Goal: Information Seeking & Learning: Learn about a topic

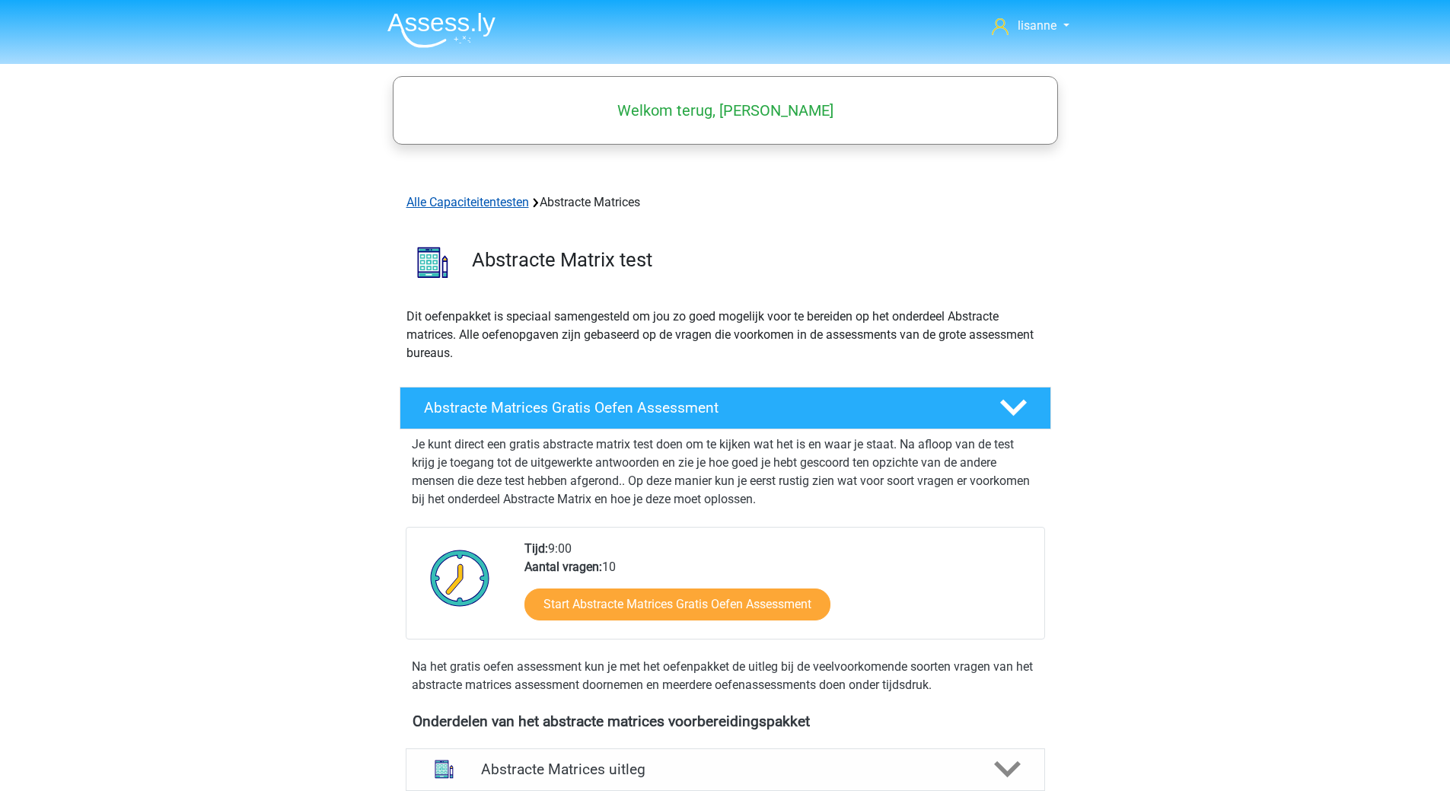
click at [482, 197] on link "Alle Capaciteitentesten" at bounding box center [467, 202] width 123 height 14
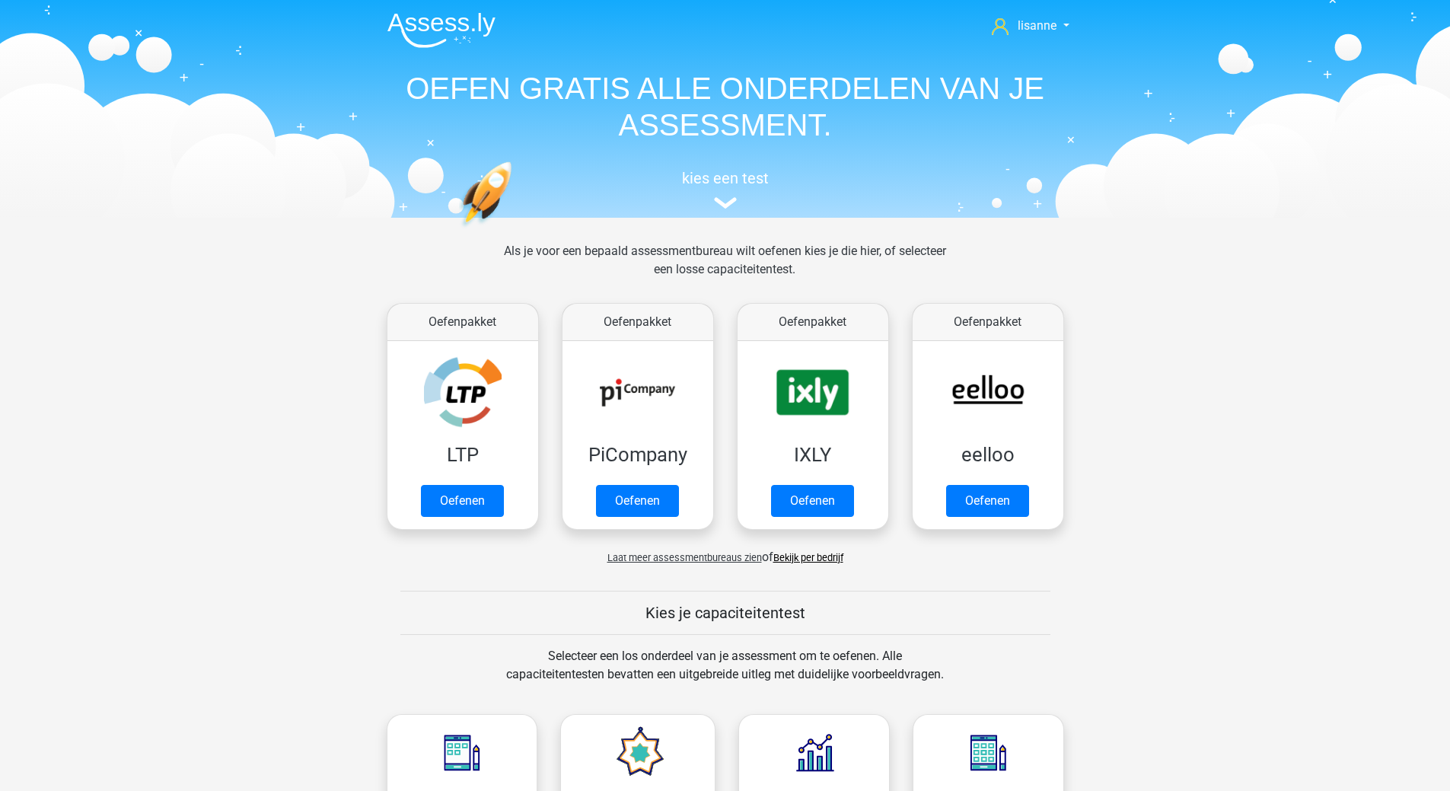
scroll to position [587, 0]
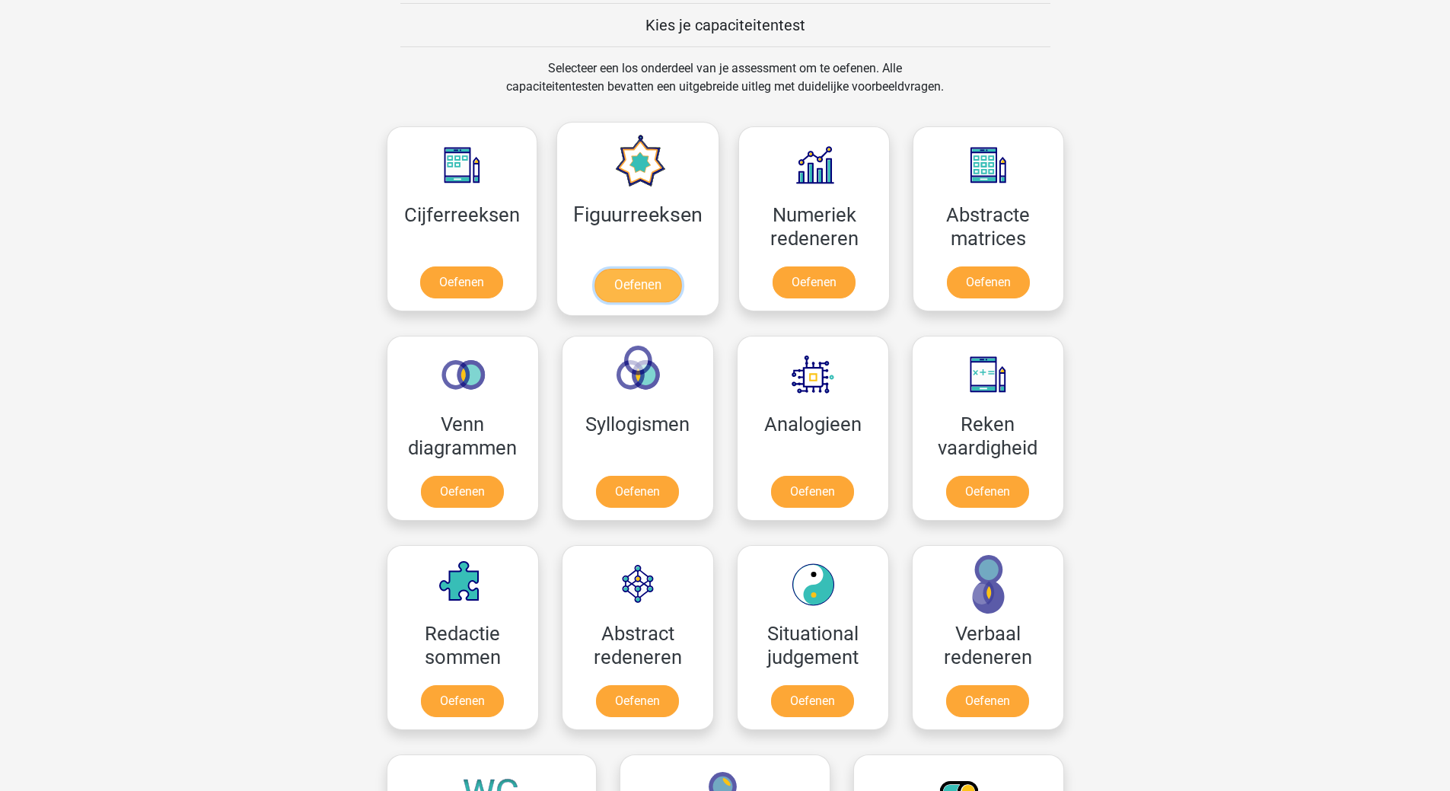
click at [632, 269] on link "Oefenen" at bounding box center [637, 285] width 87 height 33
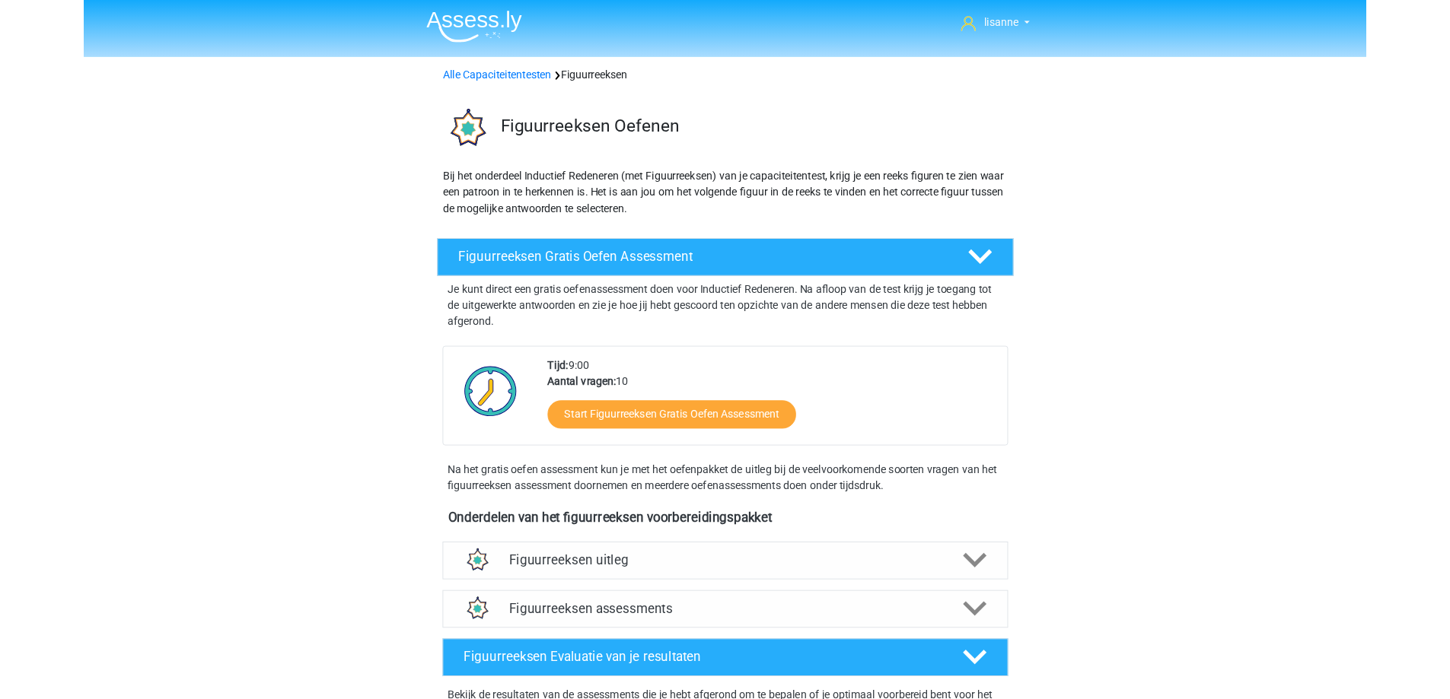
scroll to position [380, 0]
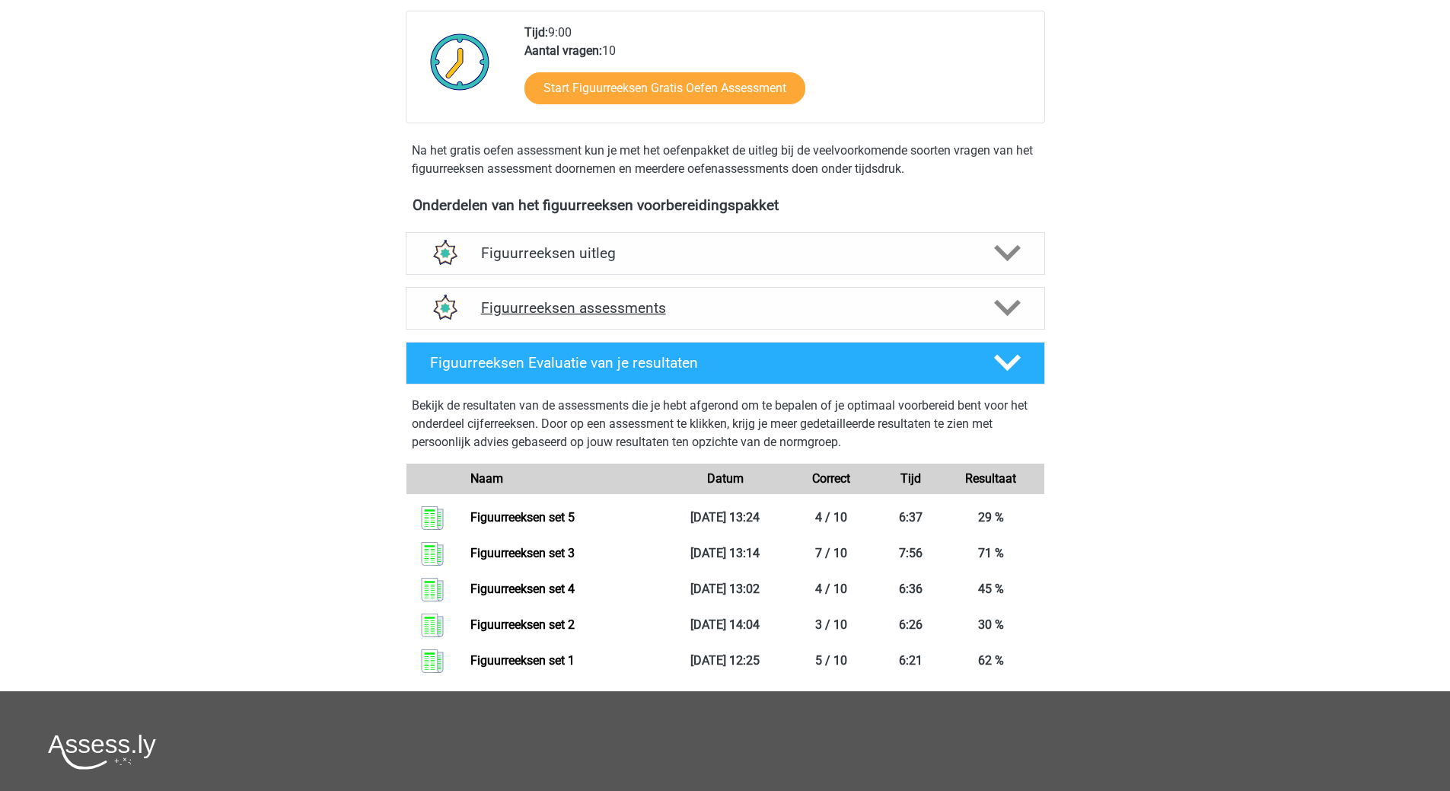
click at [711, 317] on h4 "Figuurreeksen assessments" at bounding box center [725, 308] width 489 height 18
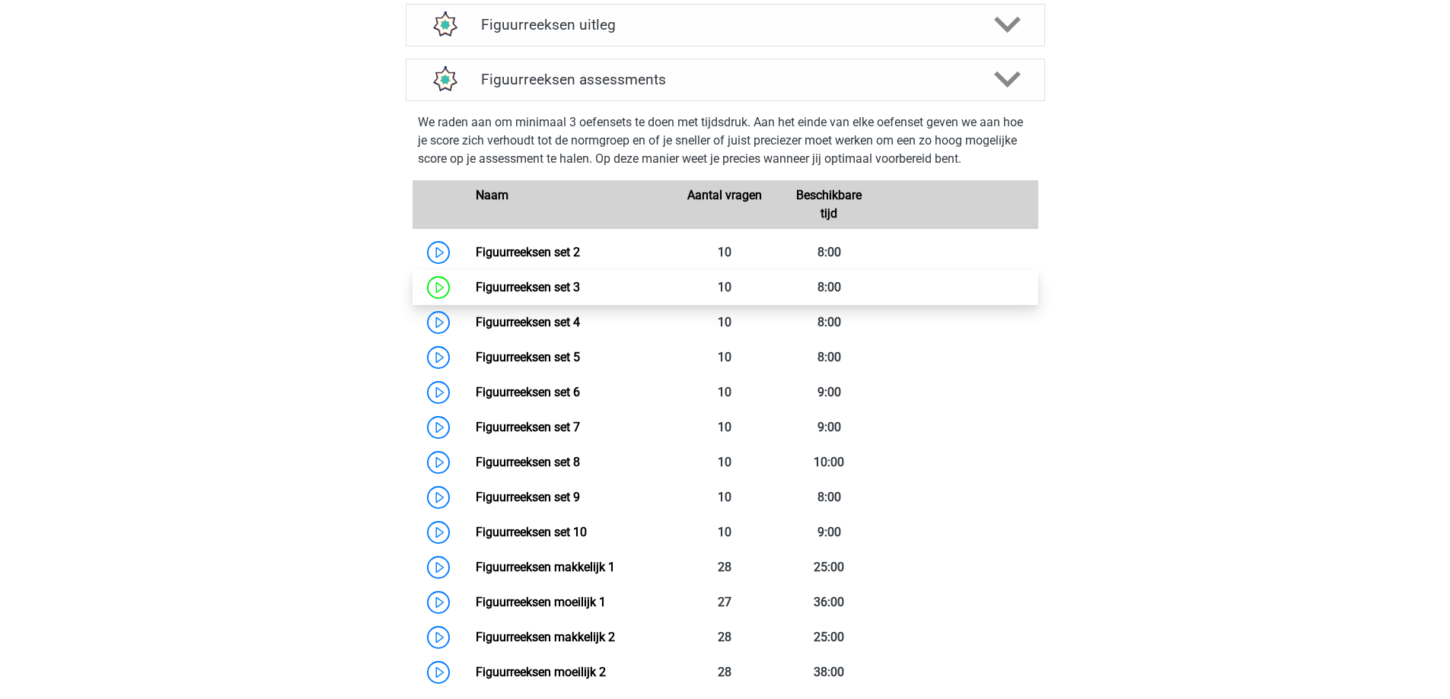
scroll to position [761, 0]
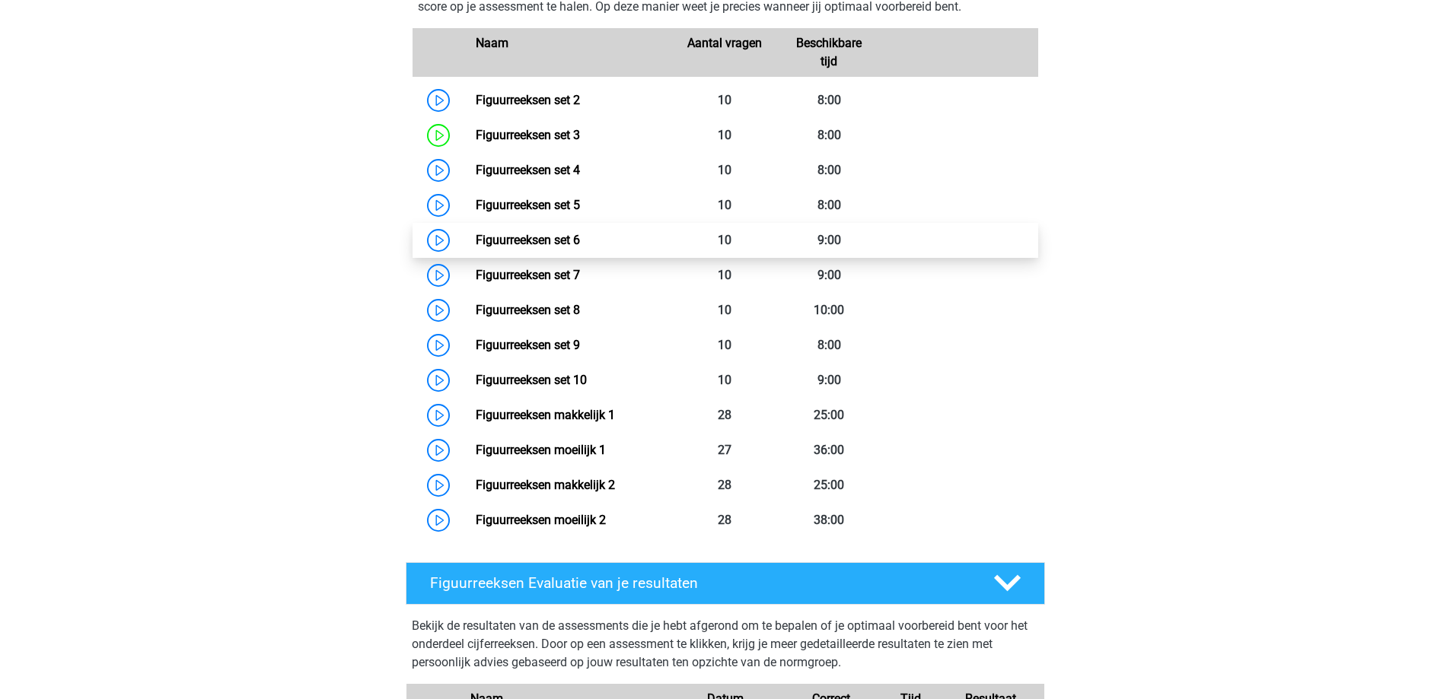
click at [557, 244] on link "Figuurreeksen set 6" at bounding box center [528, 240] width 104 height 14
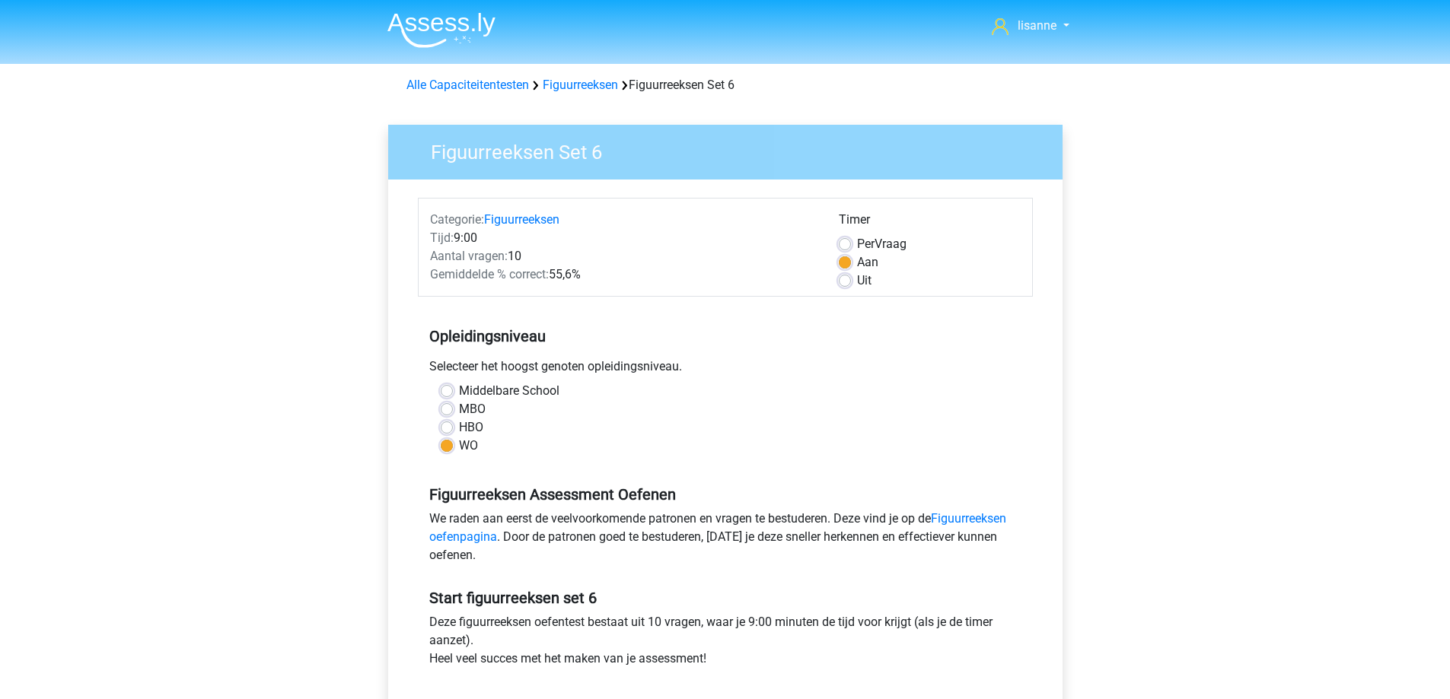
scroll to position [304, 0]
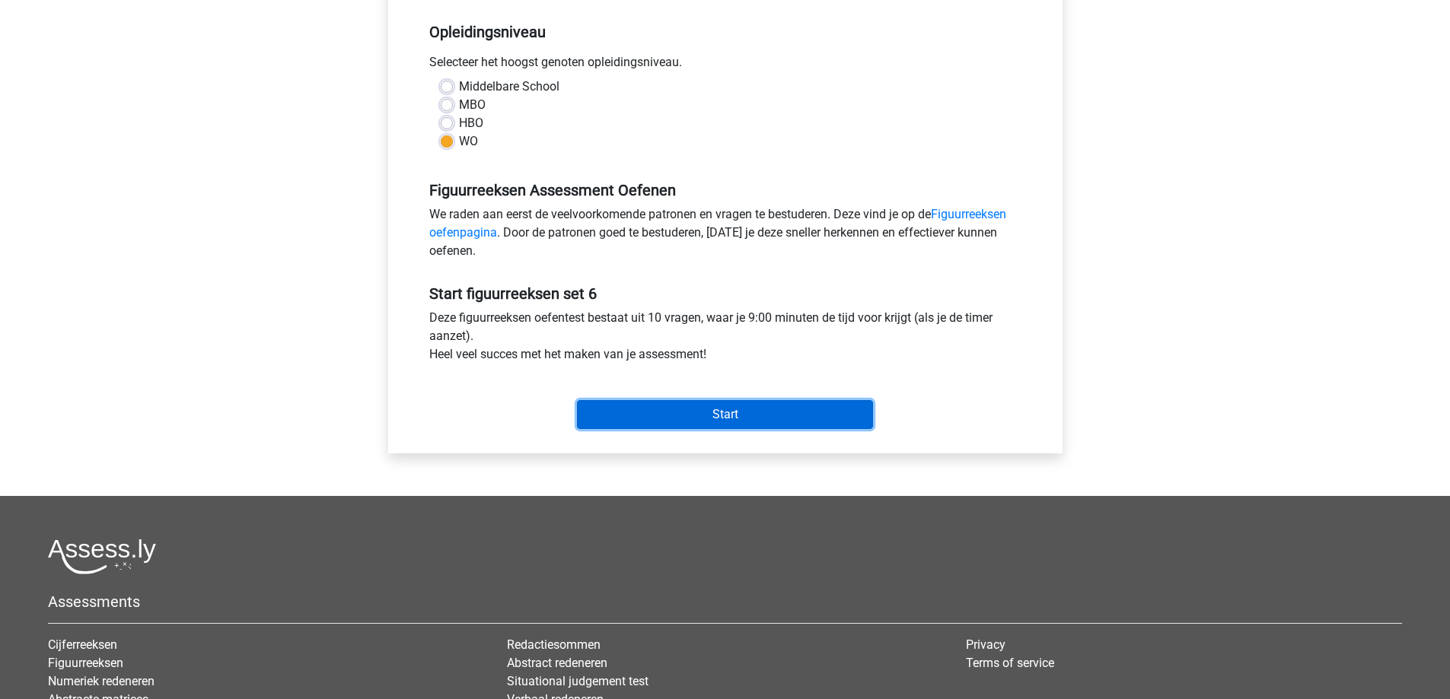
click at [737, 411] on input "Start" at bounding box center [725, 414] width 296 height 29
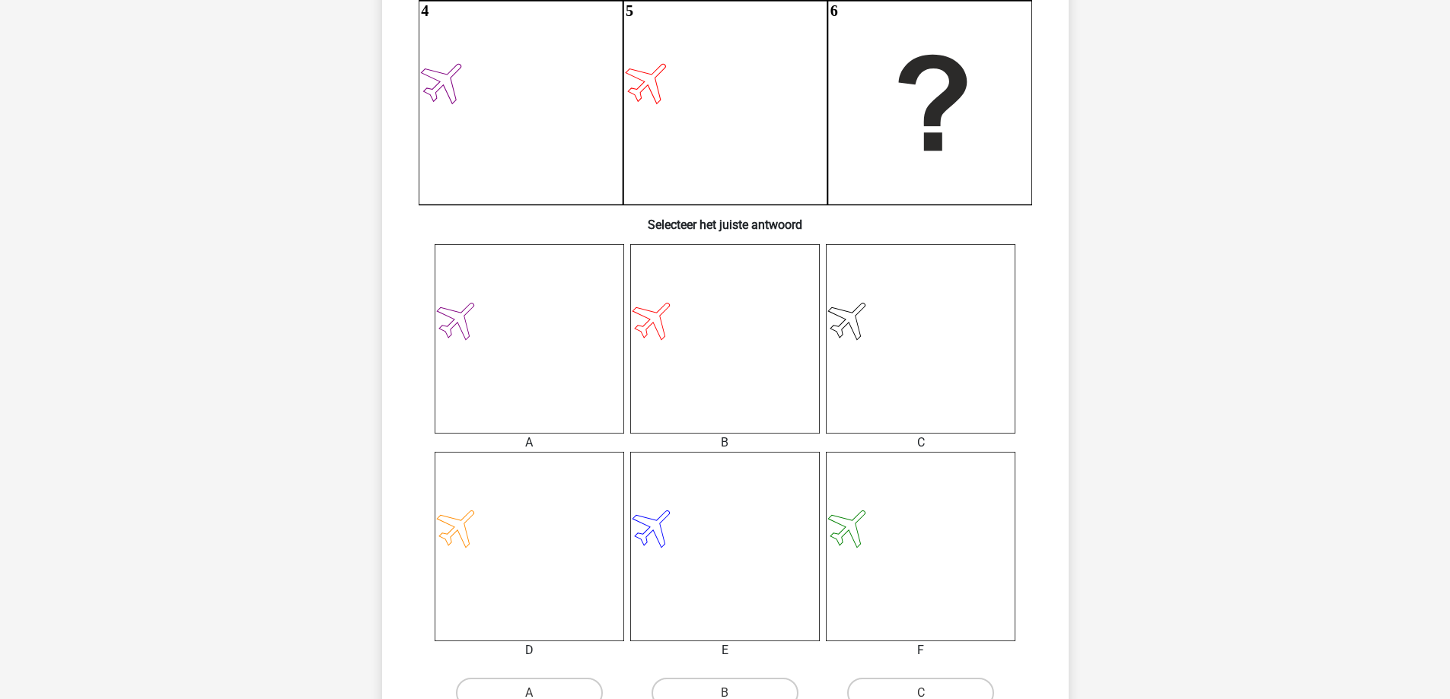
scroll to position [685, 0]
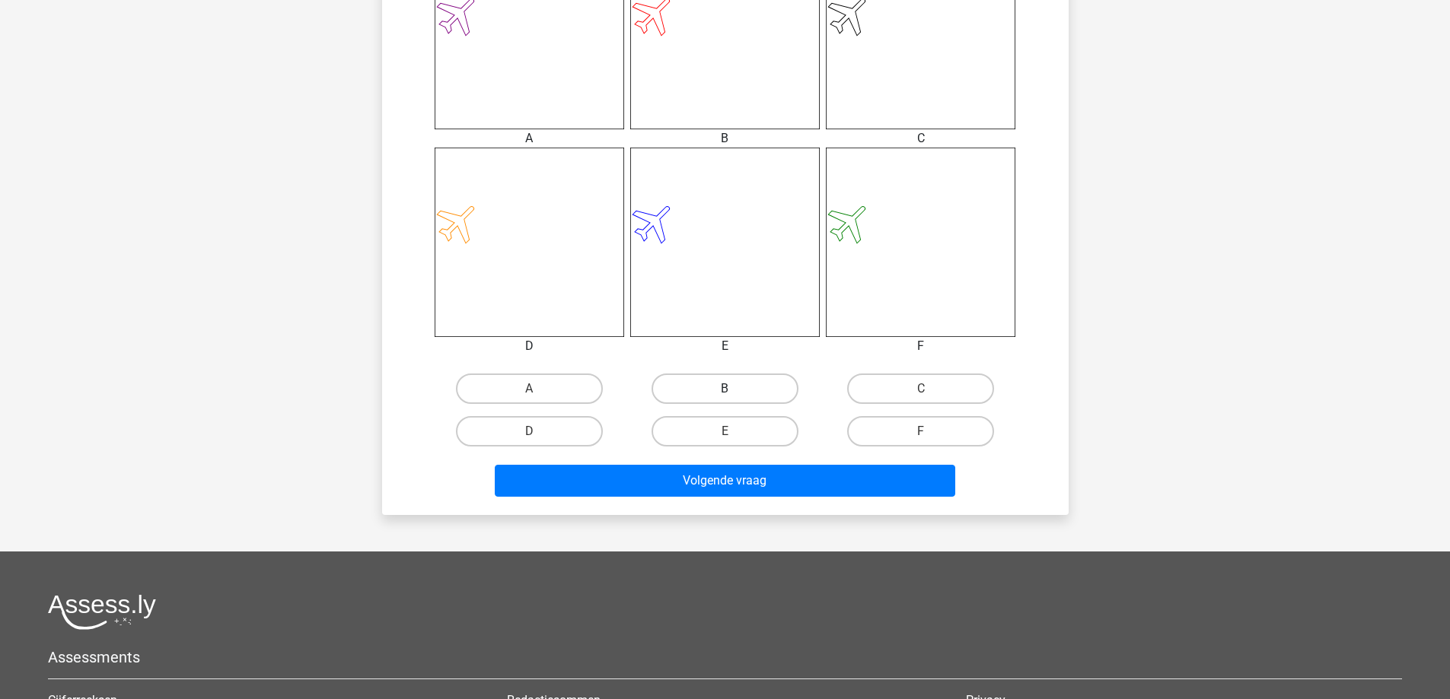
click at [745, 390] on label "B" at bounding box center [724, 389] width 147 height 30
click at [734, 390] on input "B" at bounding box center [729, 394] width 10 height 10
radio input "true"
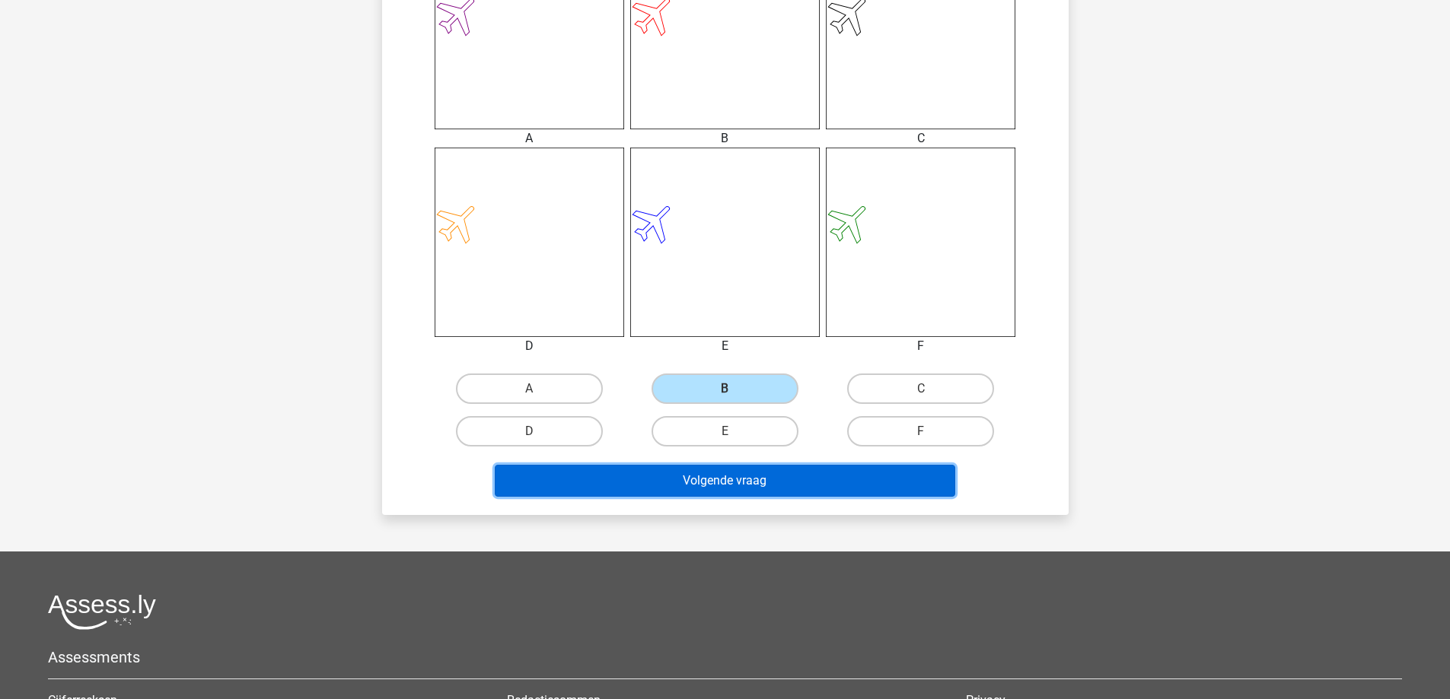
click at [767, 486] on button "Volgende vraag" at bounding box center [725, 481] width 460 height 32
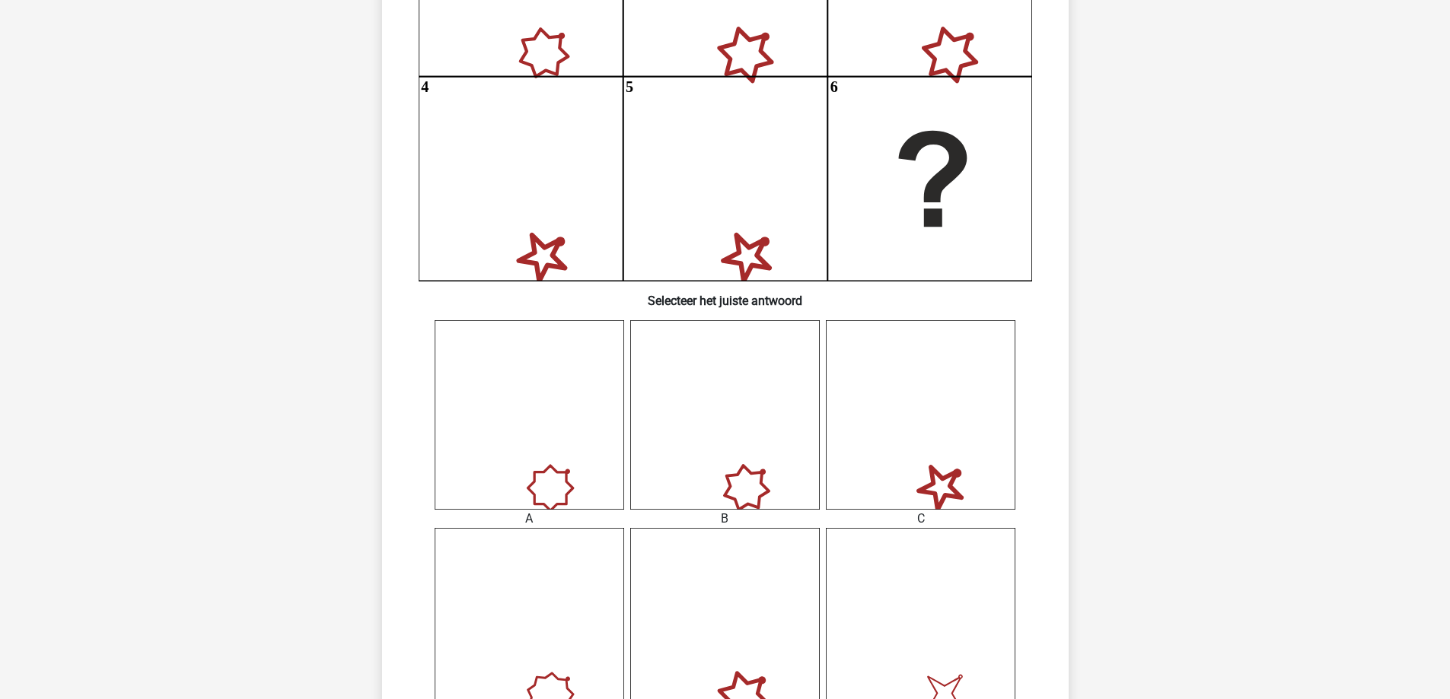
scroll to position [609, 0]
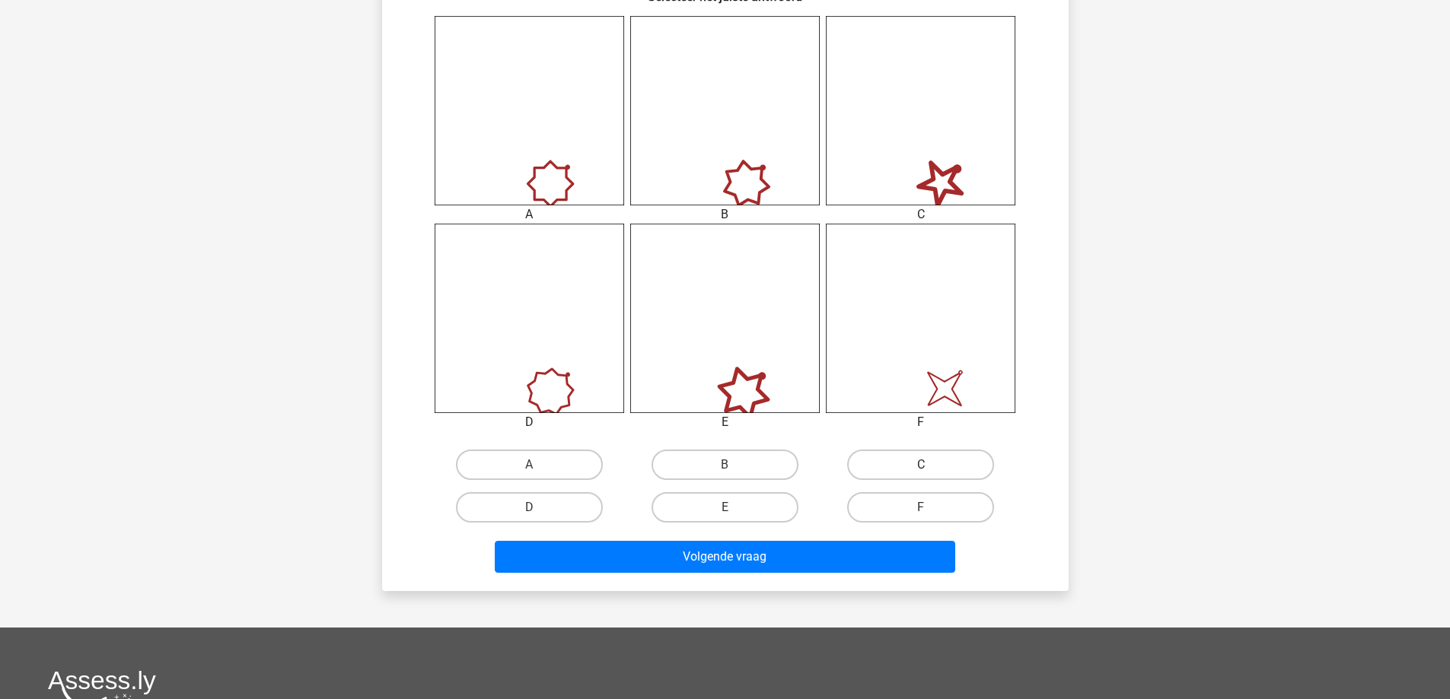
click at [896, 463] on label "C" at bounding box center [920, 465] width 147 height 30
click at [921, 465] on input "C" at bounding box center [926, 470] width 10 height 10
radio input "true"
click at [810, 539] on div "Volgende vraag" at bounding box center [725, 554] width 638 height 50
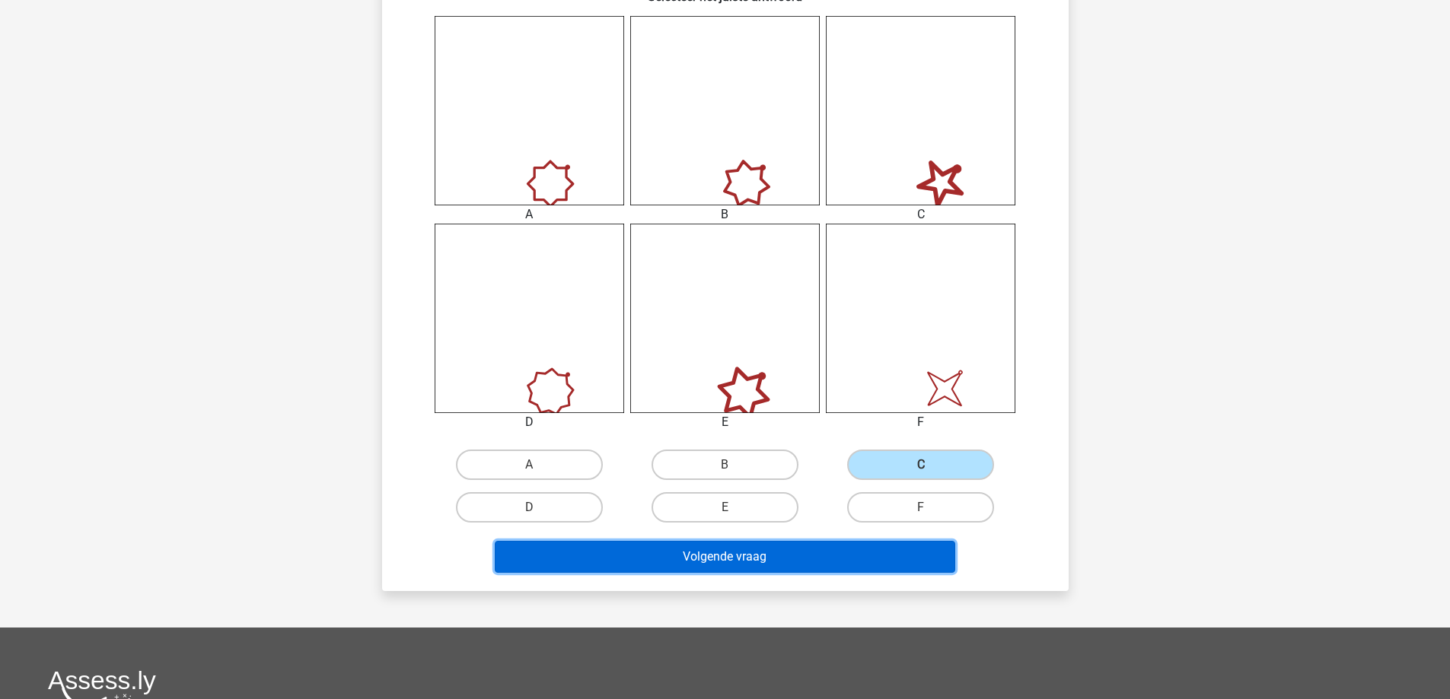
click at [826, 547] on button "Volgende vraag" at bounding box center [725, 557] width 460 height 32
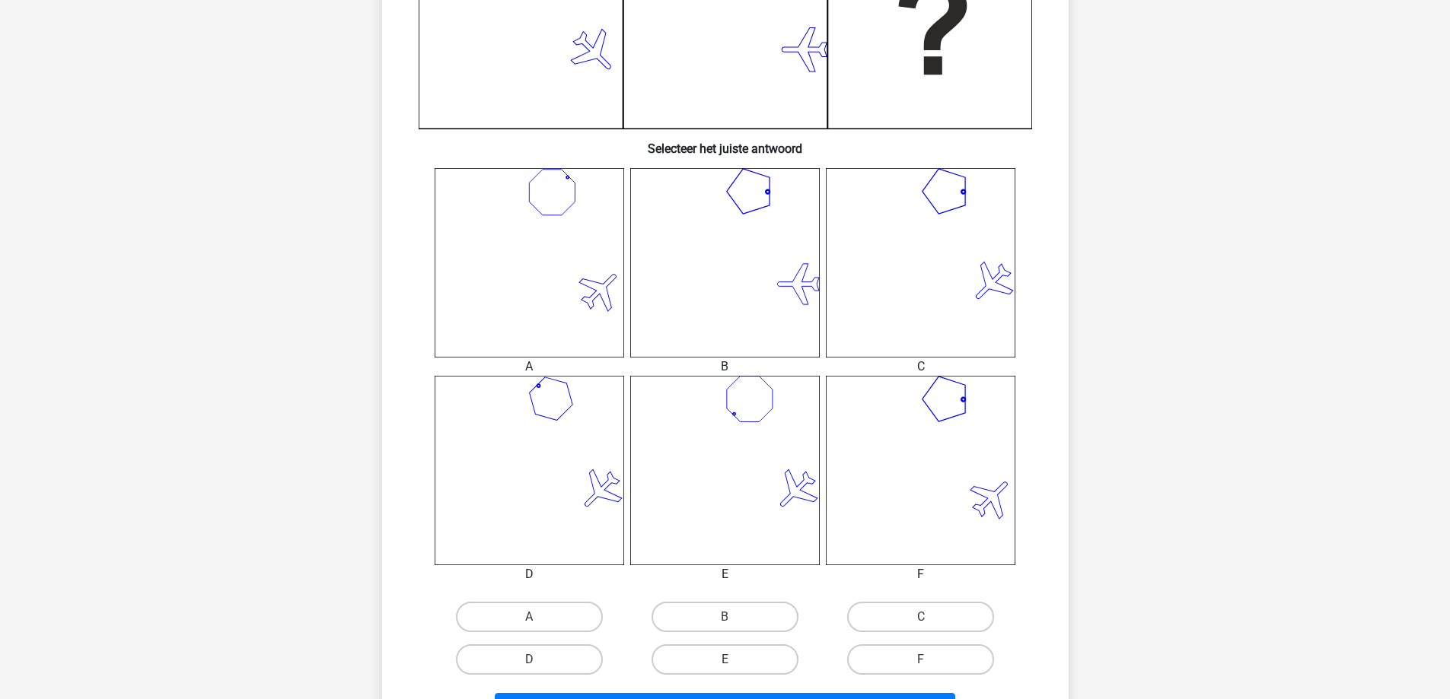
scroll to position [533, 0]
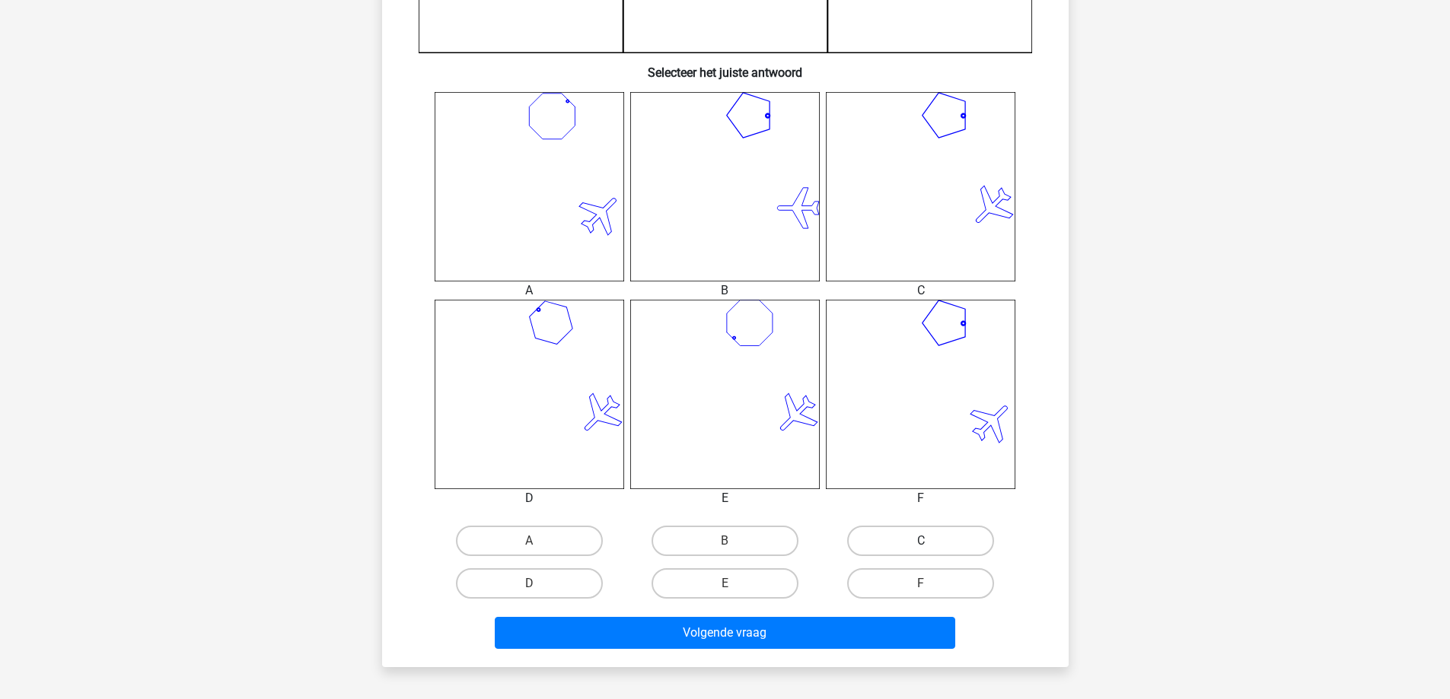
click at [921, 535] on label "C" at bounding box center [920, 541] width 147 height 30
click at [921, 541] on input "C" at bounding box center [926, 546] width 10 height 10
radio input "true"
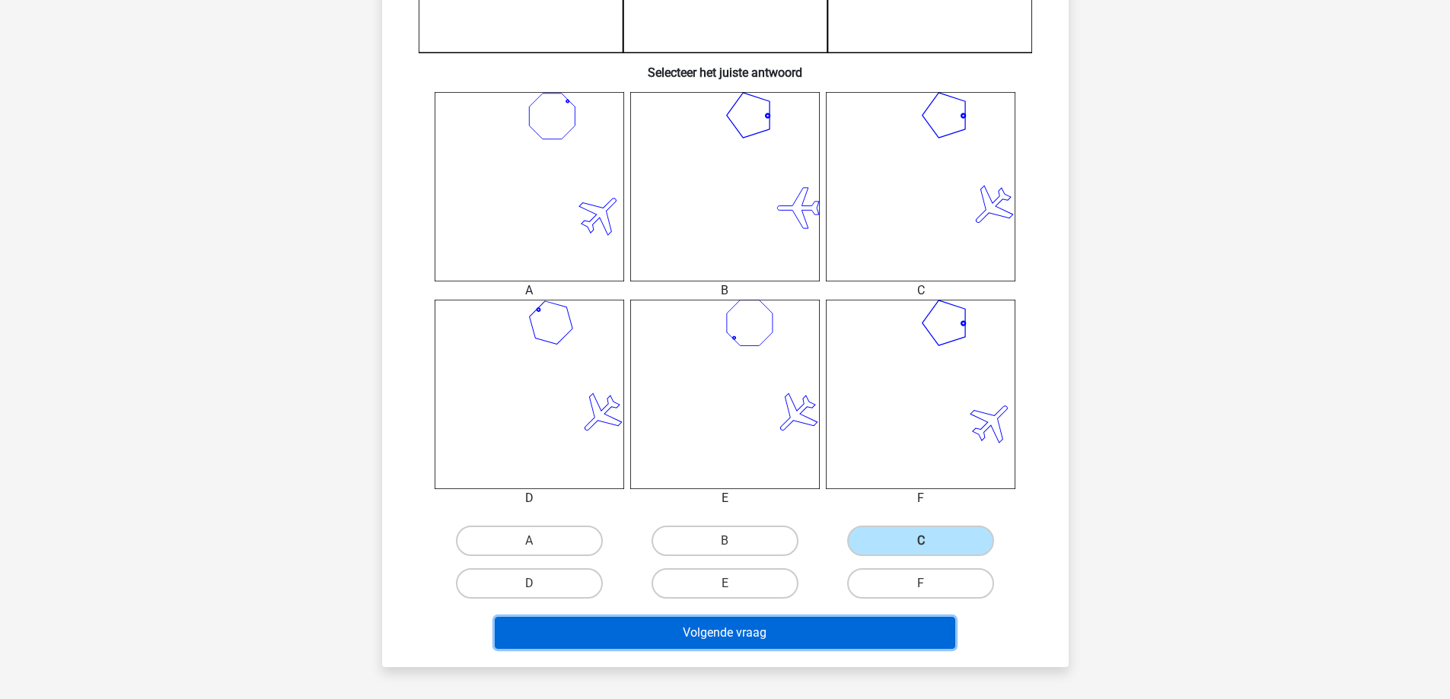
click at [824, 624] on button "Volgende vraag" at bounding box center [725, 633] width 460 height 32
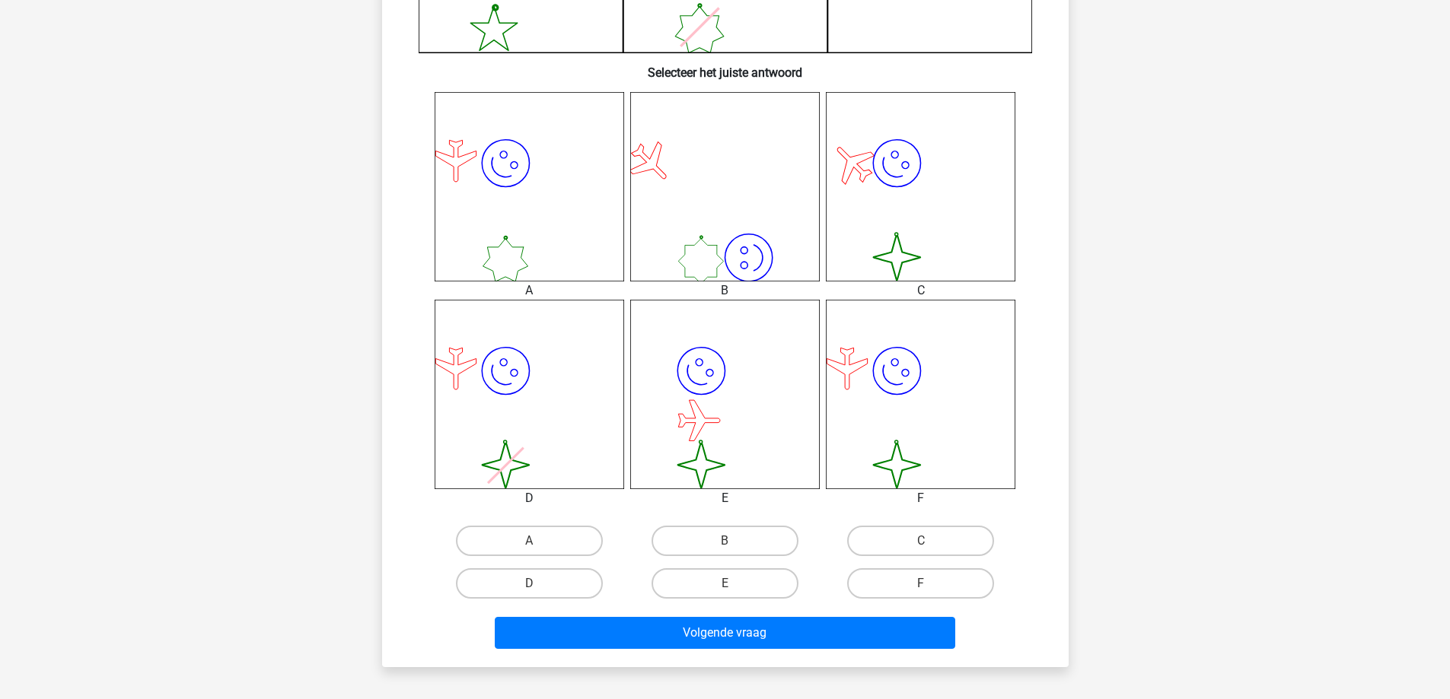
scroll to position [457, 0]
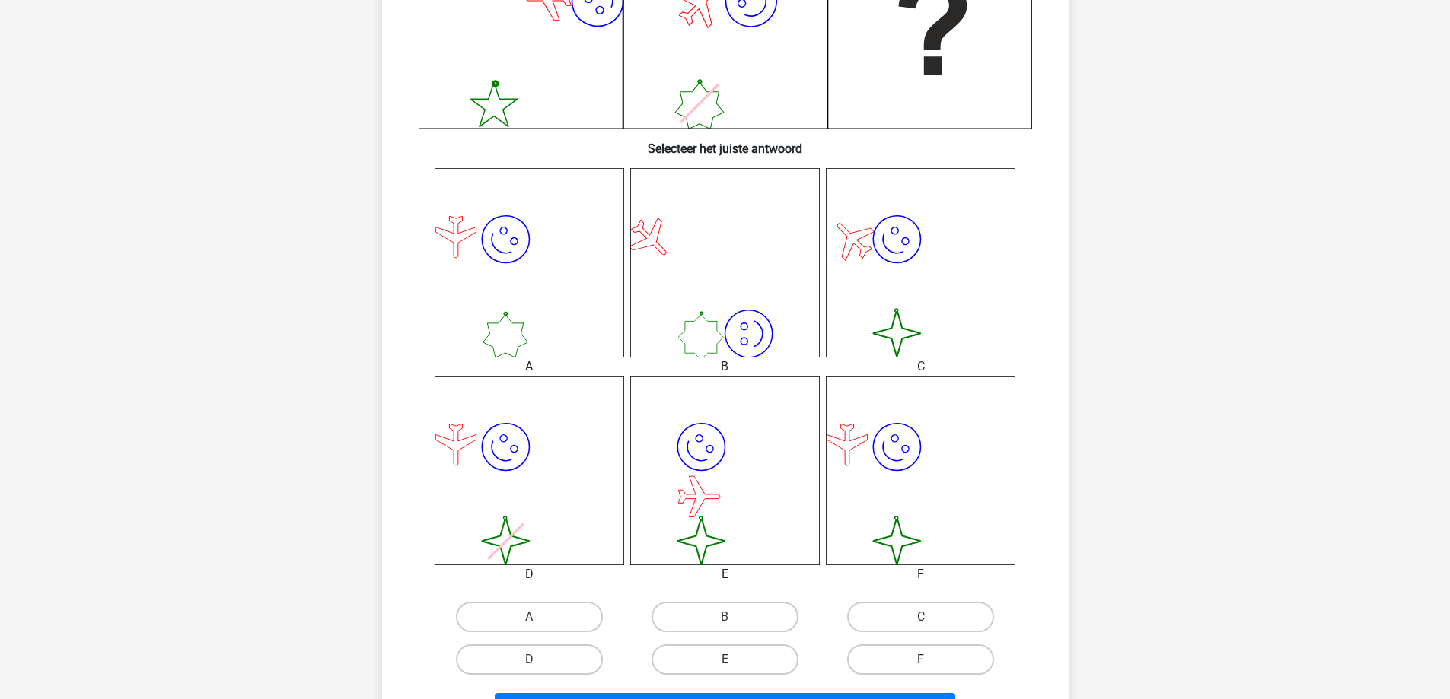
click at [949, 654] on label "F" at bounding box center [920, 659] width 147 height 30
click at [931, 660] on input "F" at bounding box center [926, 665] width 10 height 10
radio input "true"
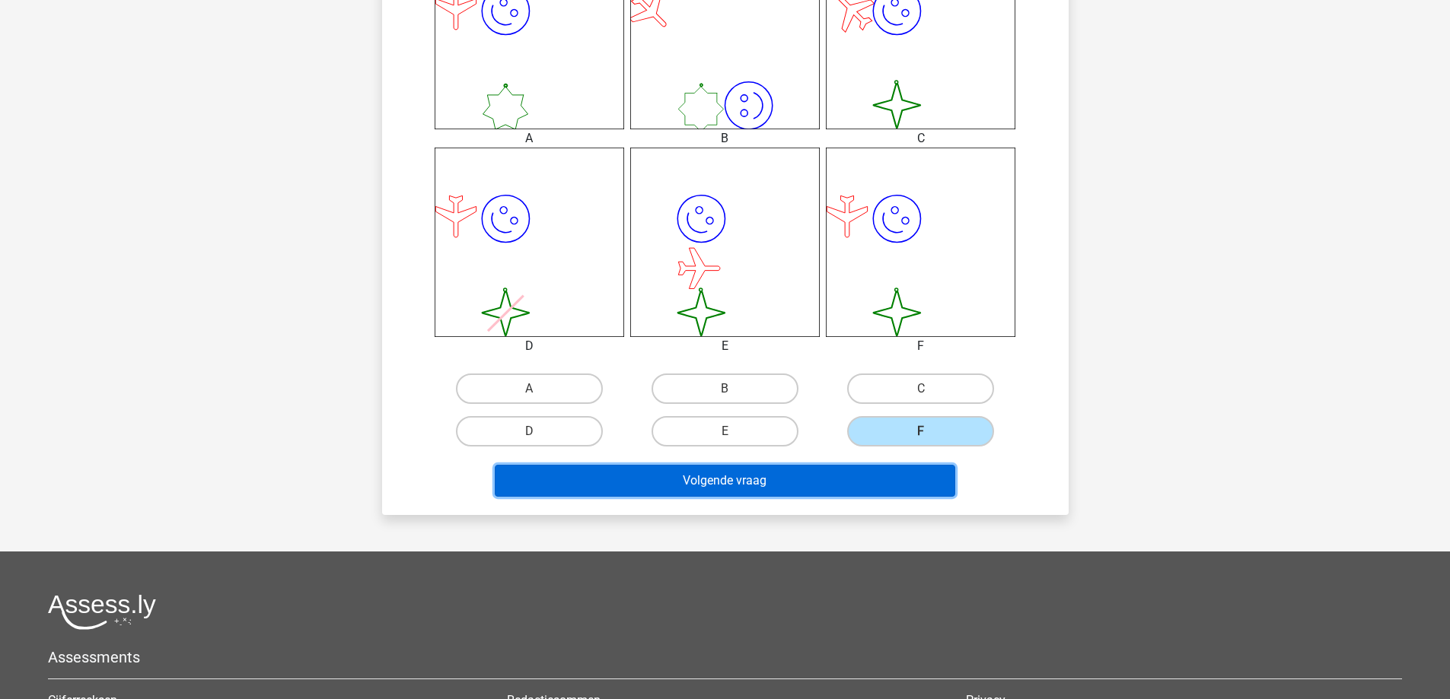
click at [797, 489] on button "Volgende vraag" at bounding box center [725, 481] width 460 height 32
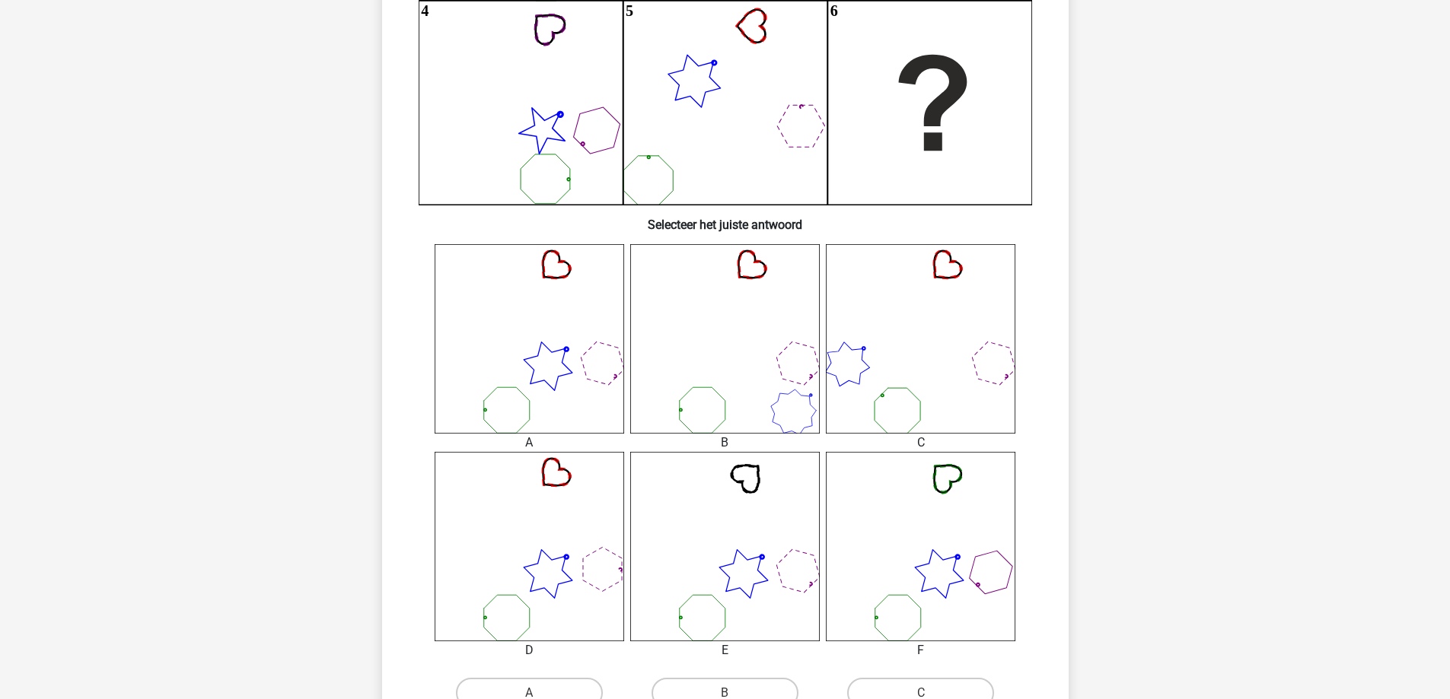
scroll to position [457, 0]
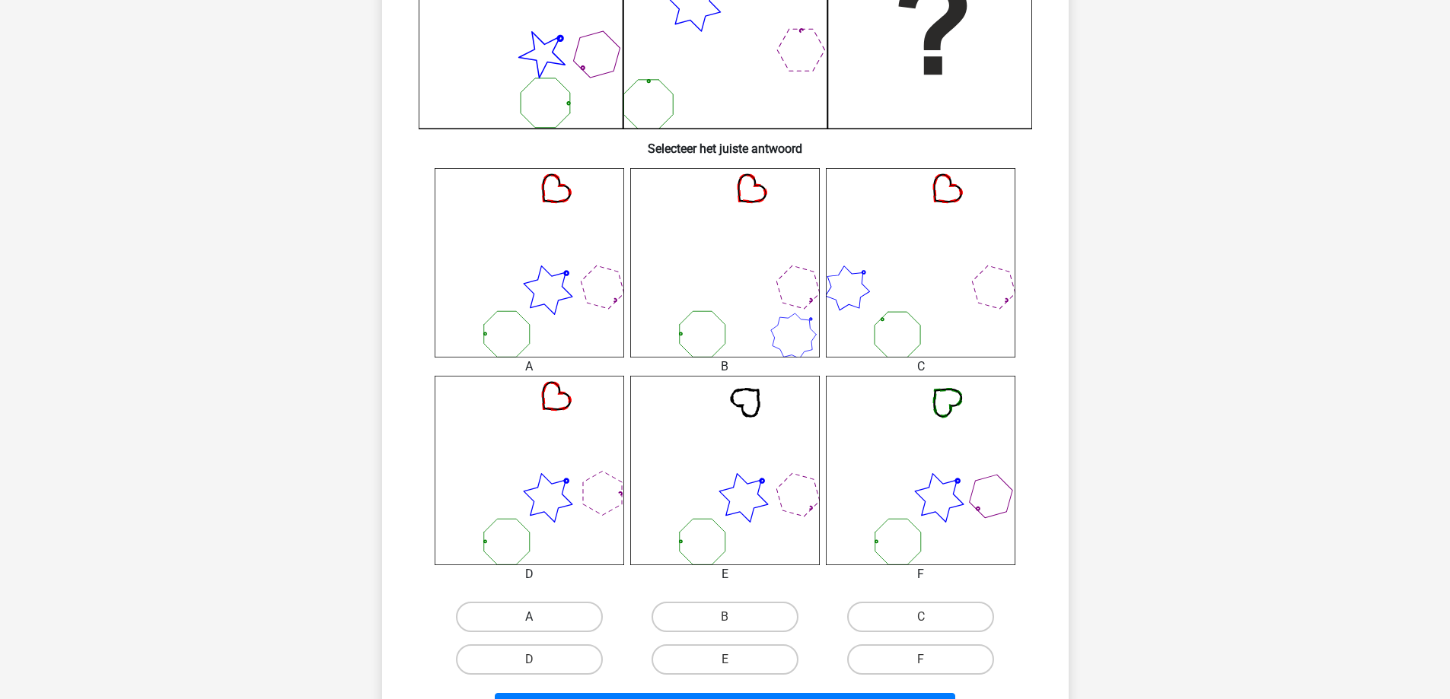
click at [568, 616] on label "A" at bounding box center [529, 617] width 147 height 30
click at [539, 617] on input "A" at bounding box center [534, 622] width 10 height 10
radio input "true"
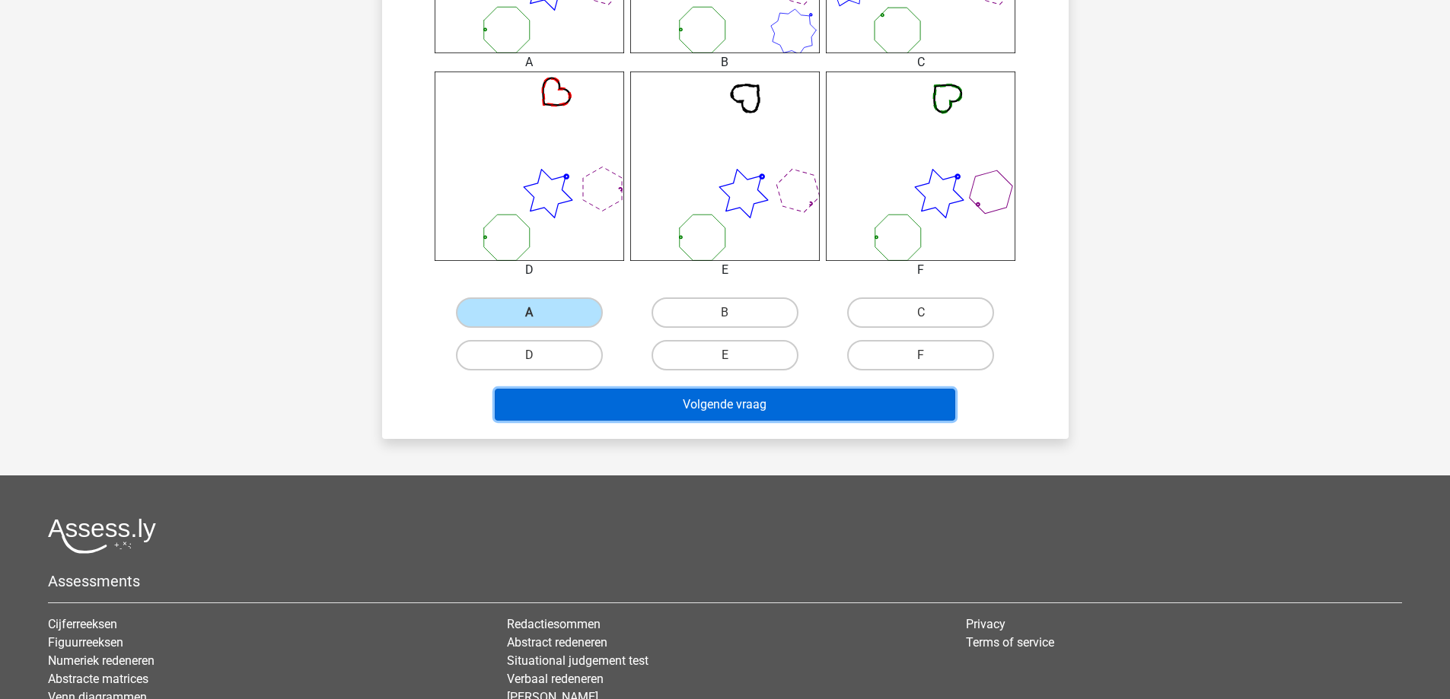
click at [677, 406] on button "Volgende vraag" at bounding box center [725, 405] width 460 height 32
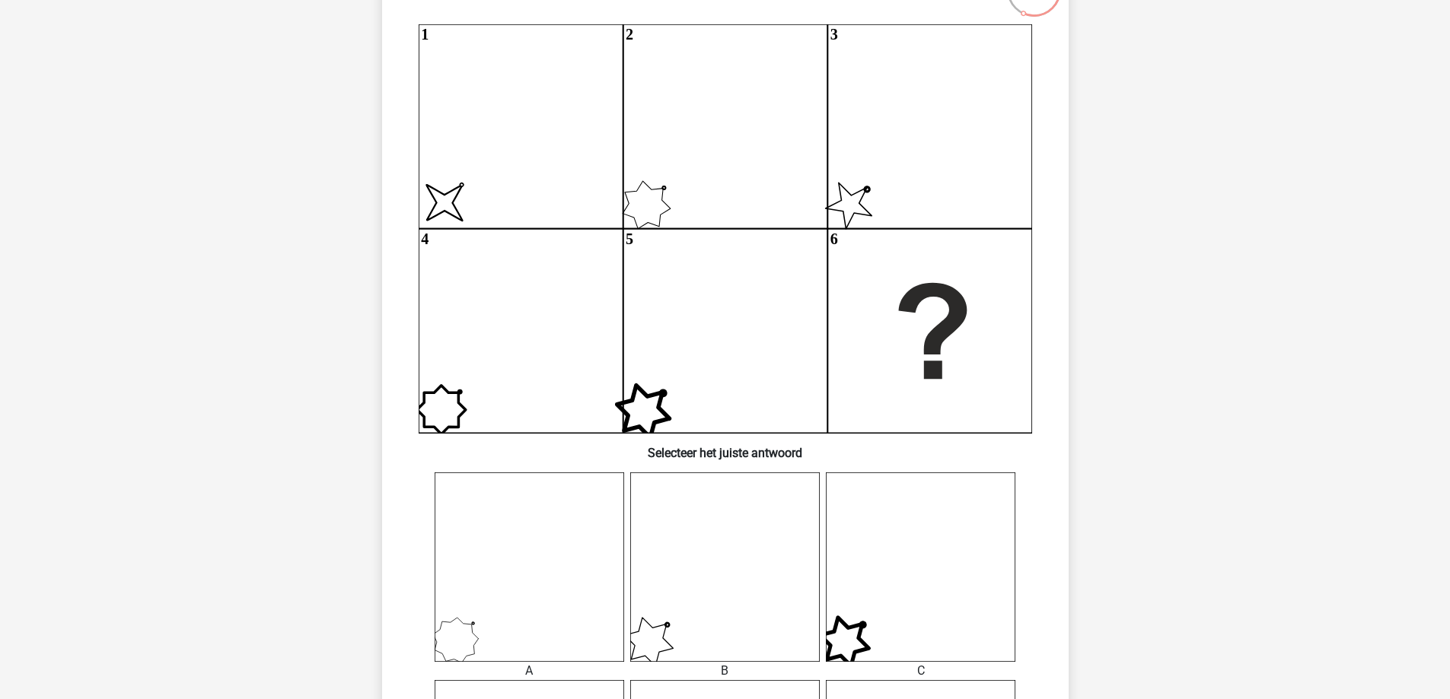
scroll to position [0, 0]
